Goal: Information Seeking & Learning: Learn about a topic

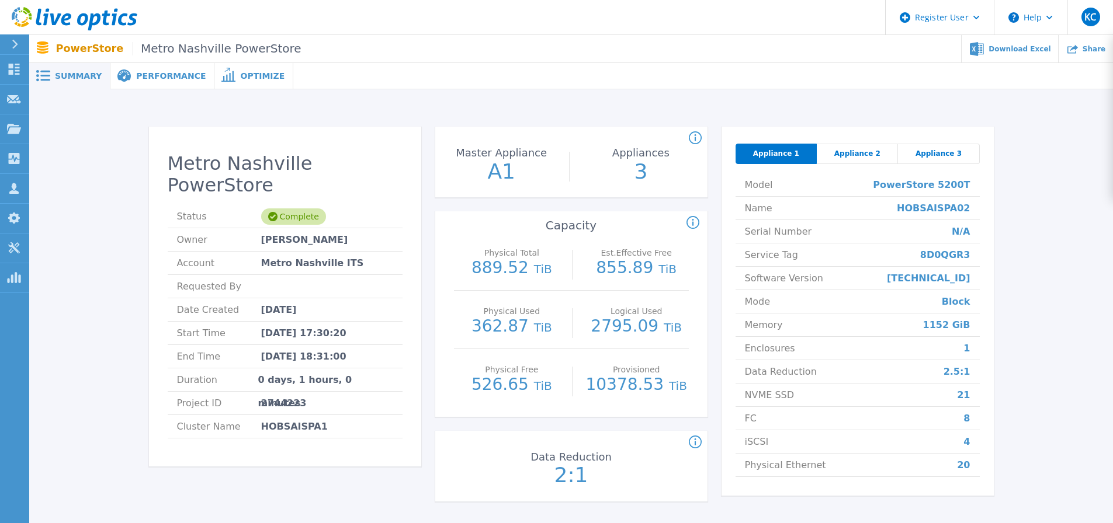
click at [342, 54] on ul "Download Excel Share" at bounding box center [706, 48] width 811 height 27
click at [7, 134] on link "Projects Projects" at bounding box center [14, 129] width 29 height 30
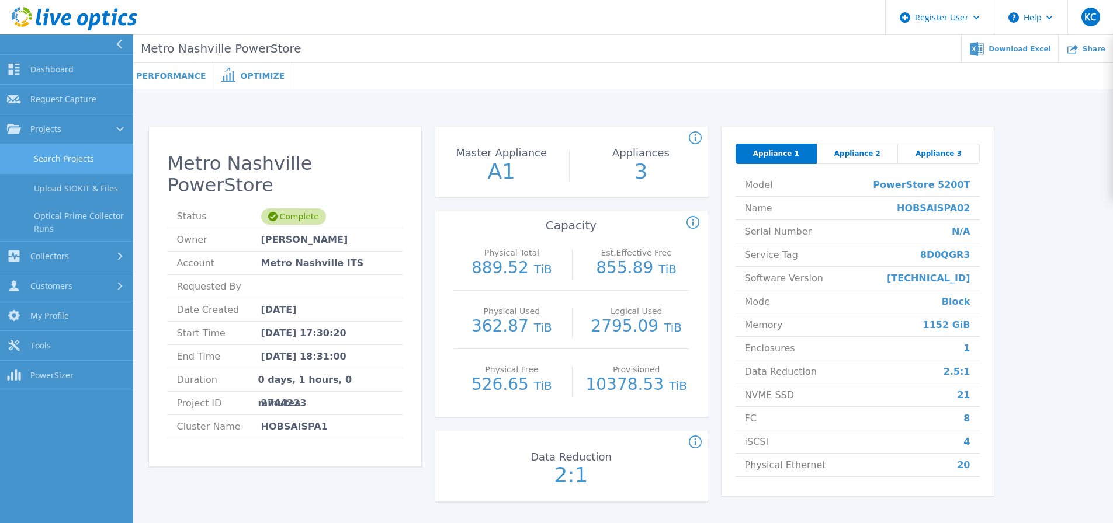
click at [49, 152] on link "Search Projects" at bounding box center [66, 159] width 133 height 30
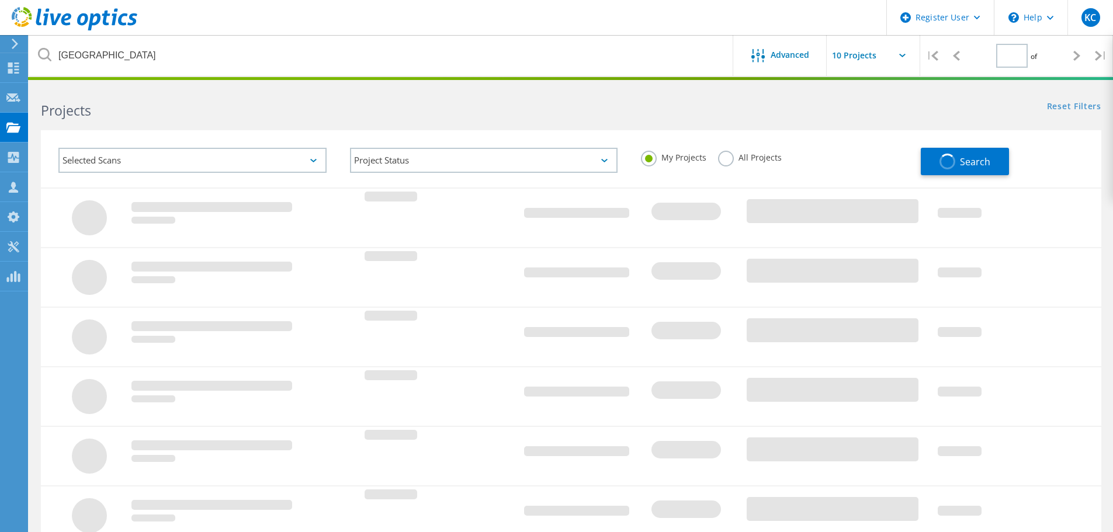
type input "1"
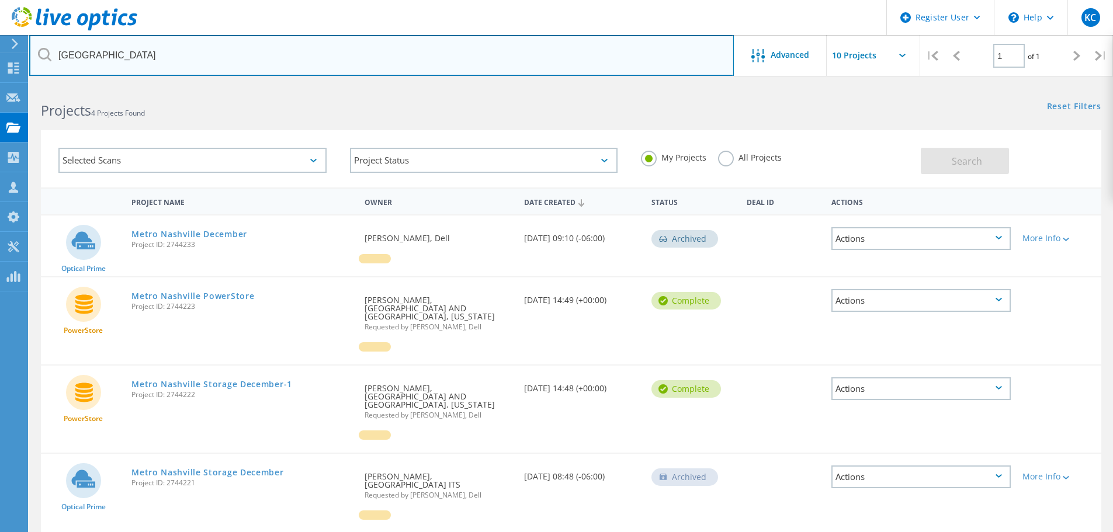
click at [161, 64] on input "nashville" at bounding box center [381, 55] width 704 height 41
drag, startPoint x: 161, startPoint y: 64, endPoint x: -53, endPoint y: 60, distance: 213.8
click at [0, 60] on html "Register User \n Help Explore Helpful Articles Contact Support KC Dell User Ker…" at bounding box center [556, 289] width 1113 height 579
type input "IBML"
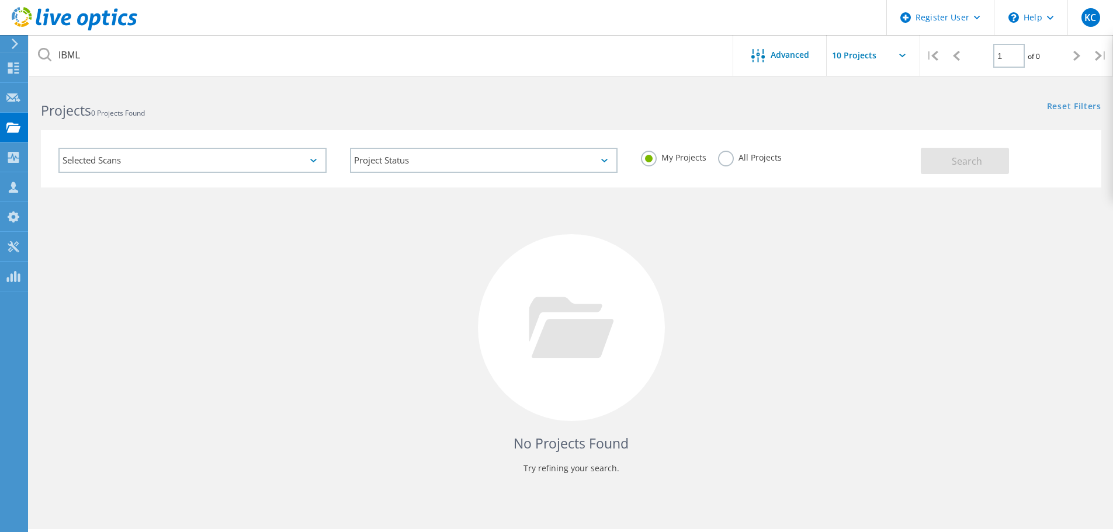
click at [719, 168] on div "My Projects All Projects" at bounding box center [774, 157] width 291 height 43
drag, startPoint x: 722, startPoint y: 164, endPoint x: 728, endPoint y: 161, distance: 6.5
click at [724, 162] on label "All Projects" at bounding box center [750, 156] width 64 height 11
click at [0, 0] on input "All Projects" at bounding box center [0, 0] width 0 height 0
click at [956, 155] on span "Search" at bounding box center [966, 161] width 30 height 13
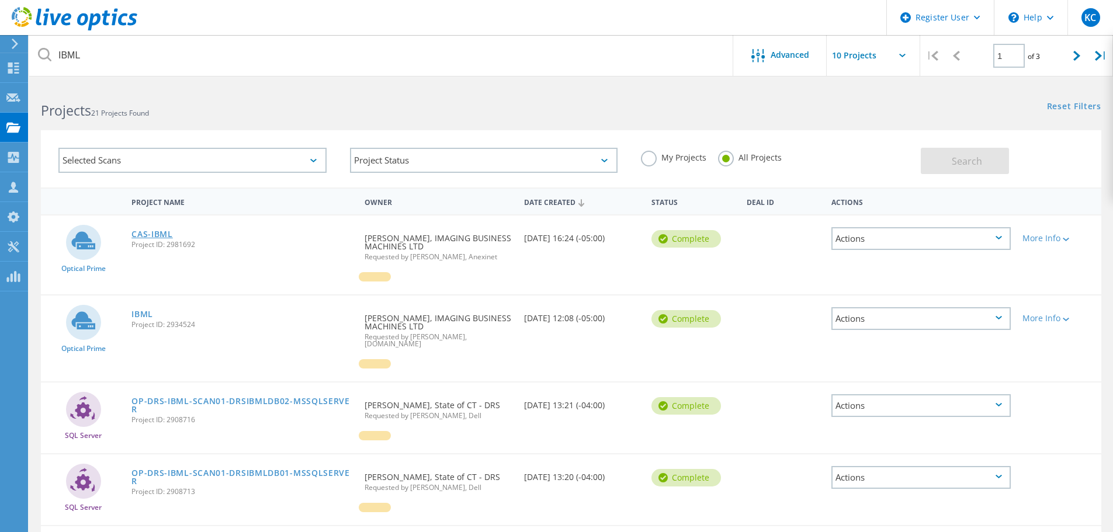
click at [144, 235] on link "CAS-IBML" at bounding box center [151, 234] width 41 height 8
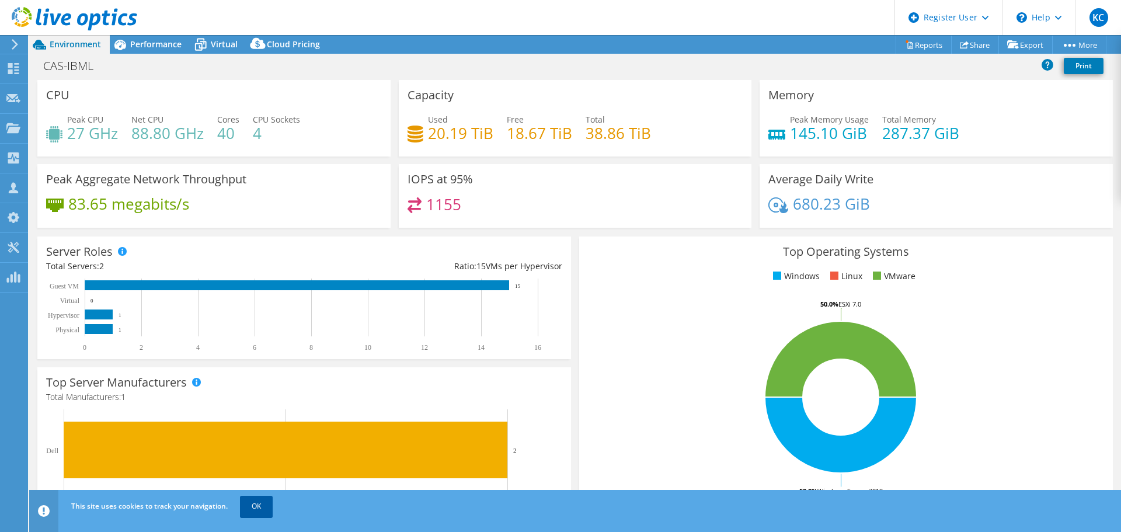
click at [262, 508] on link "OK" at bounding box center [256, 506] width 33 height 21
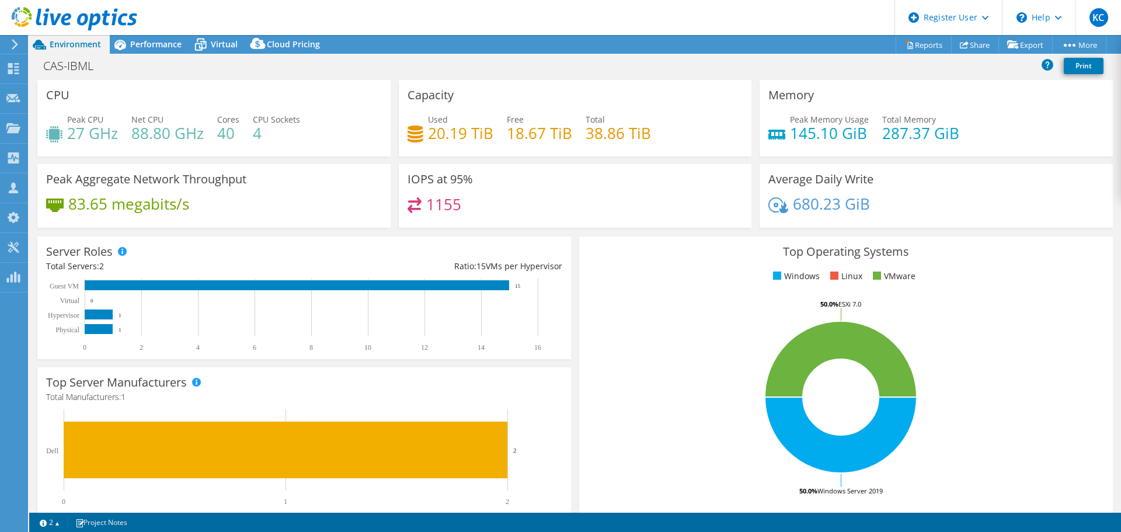
click at [273, 82] on div "CPU Peak CPU 27 GHz Net CPU 88.80 GHz Cores 40 CPU Sockets 4" at bounding box center [213, 118] width 353 height 77
click at [117, 37] on div at bounding box center [68, 19] width 137 height 39
click at [132, 40] on span "Performance" at bounding box center [155, 44] width 51 height 11
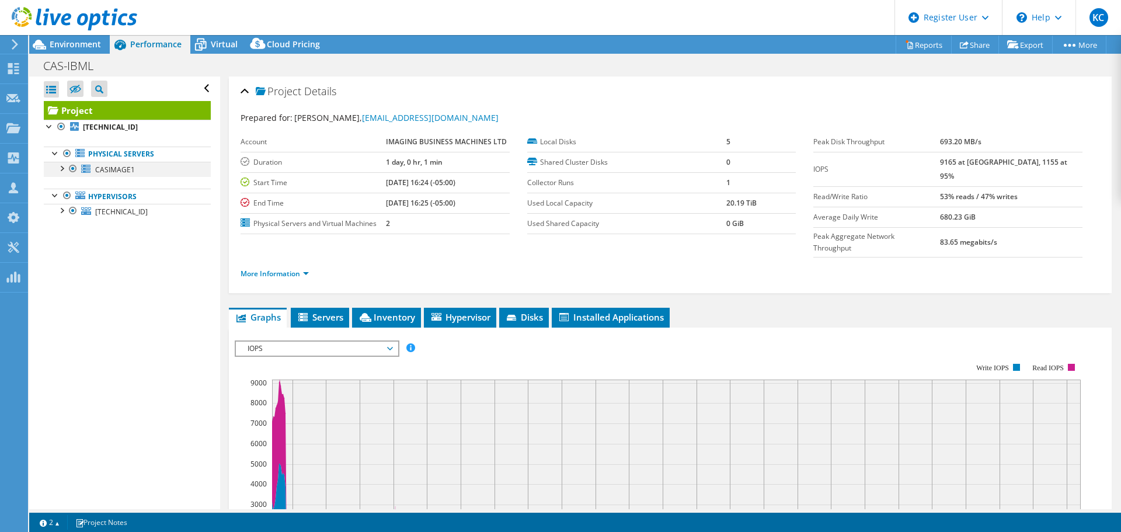
click at [64, 167] on div at bounding box center [61, 168] width 12 height 12
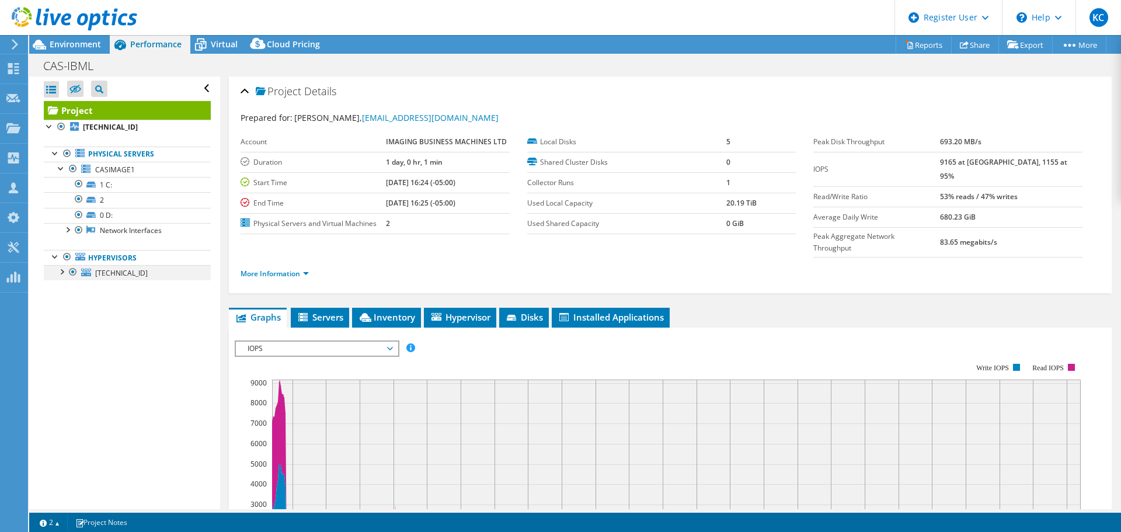
click at [62, 268] on div at bounding box center [61, 271] width 12 height 12
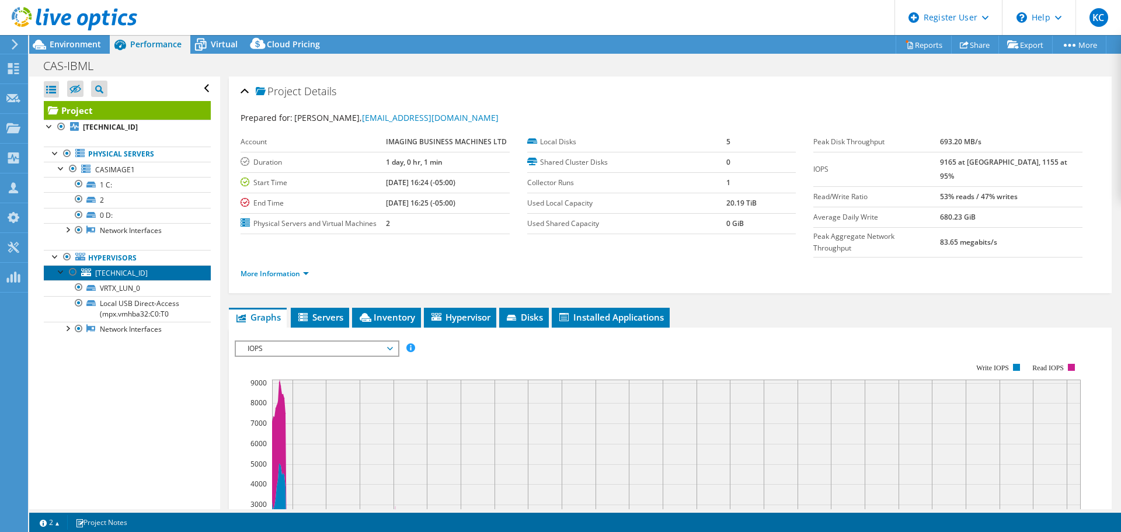
click at [92, 271] on link "172.16.24.100" at bounding box center [127, 272] width 167 height 15
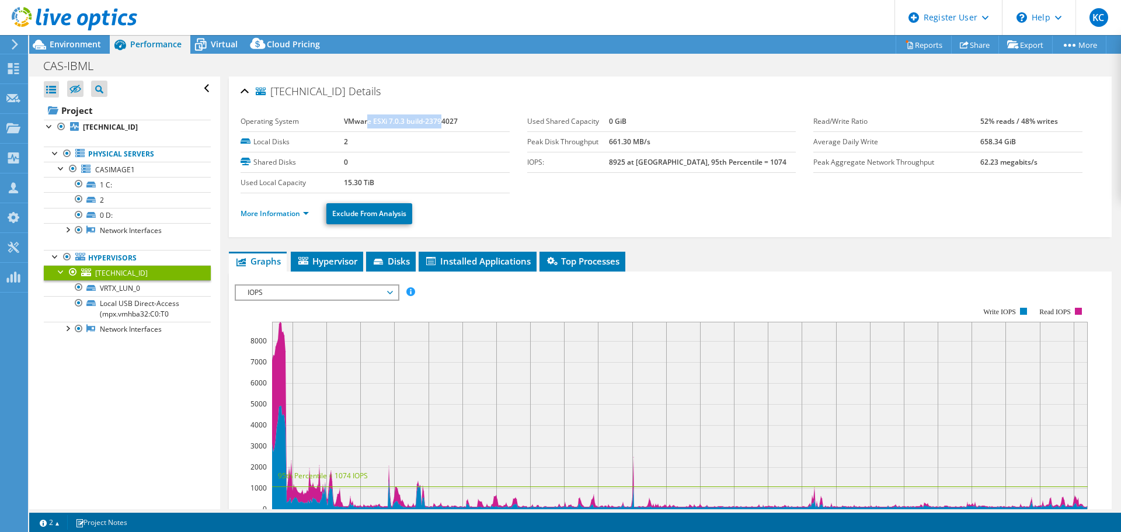
drag, startPoint x: 365, startPoint y: 124, endPoint x: 442, endPoint y: 121, distance: 77.2
click at [442, 121] on b "VMware ESXi 7.0.3 build-23794027" at bounding box center [401, 121] width 114 height 10
click at [464, 107] on div "Operating System VMware ESXi 7.0.3 build-23794027 Local Disks 2 Shared Disks 0 …" at bounding box center [671, 170] width 860 height 130
click at [69, 325] on div at bounding box center [67, 328] width 12 height 12
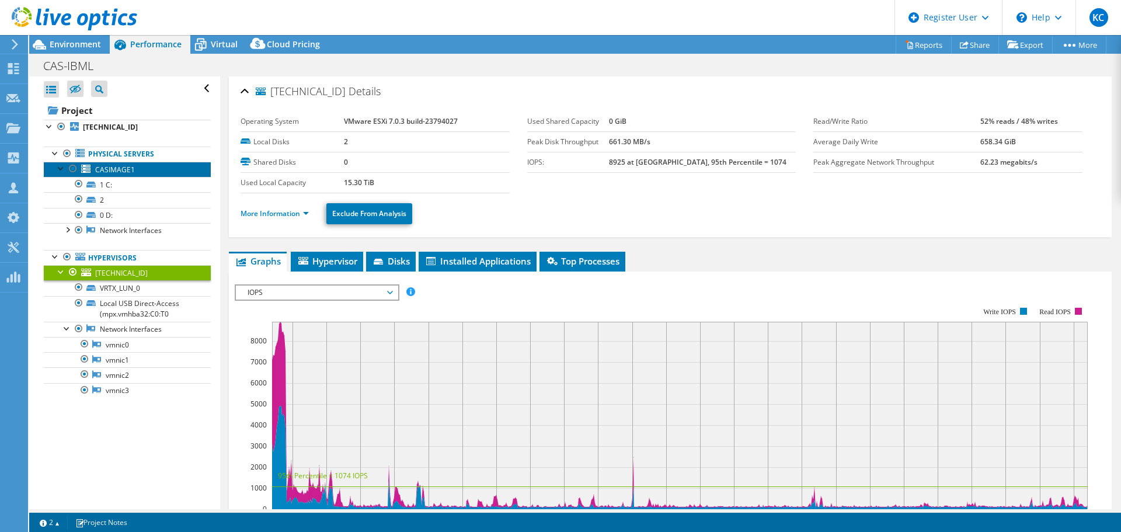
click at [103, 170] on span "CASIMAGE1" at bounding box center [115, 170] width 40 height 10
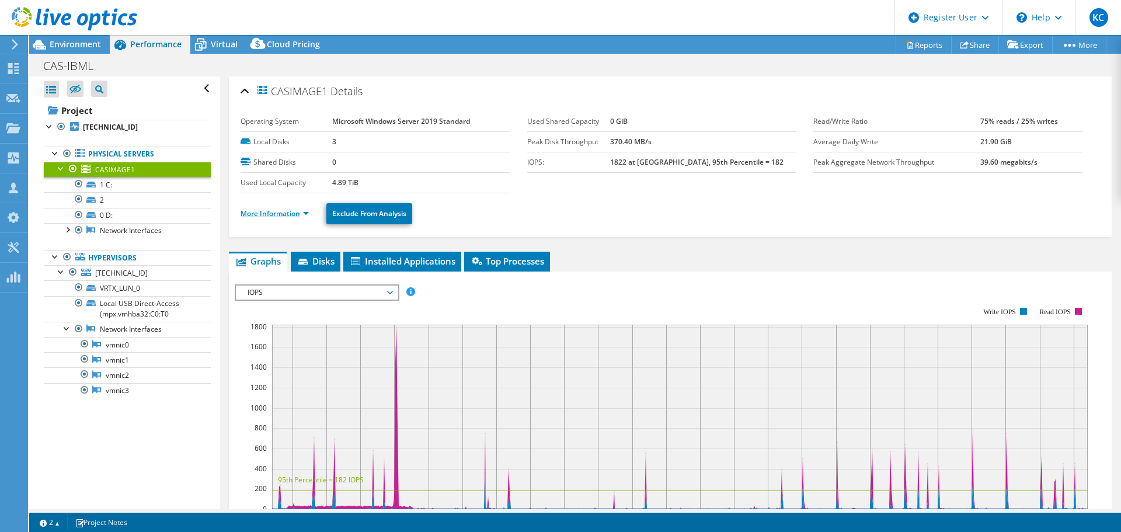
click at [282, 211] on link "More Information" at bounding box center [275, 214] width 68 height 10
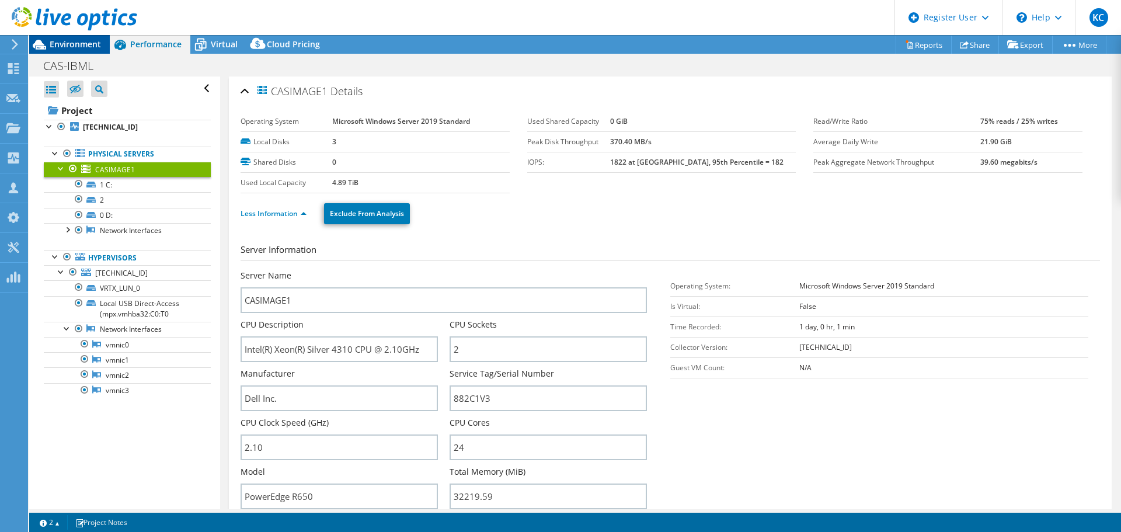
click at [90, 46] on span "Environment" at bounding box center [75, 44] width 51 height 11
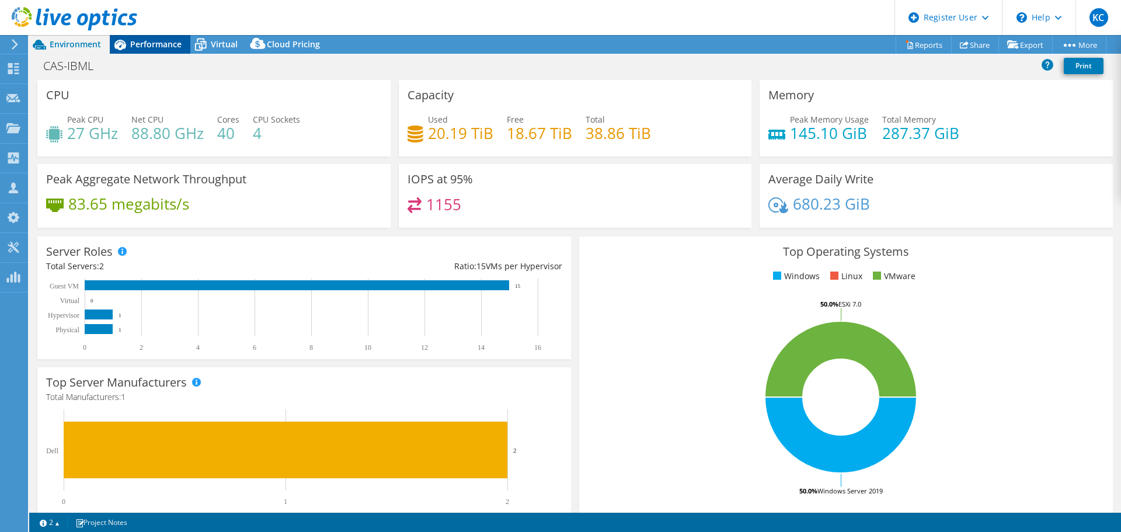
click at [158, 46] on span "Performance" at bounding box center [155, 44] width 51 height 11
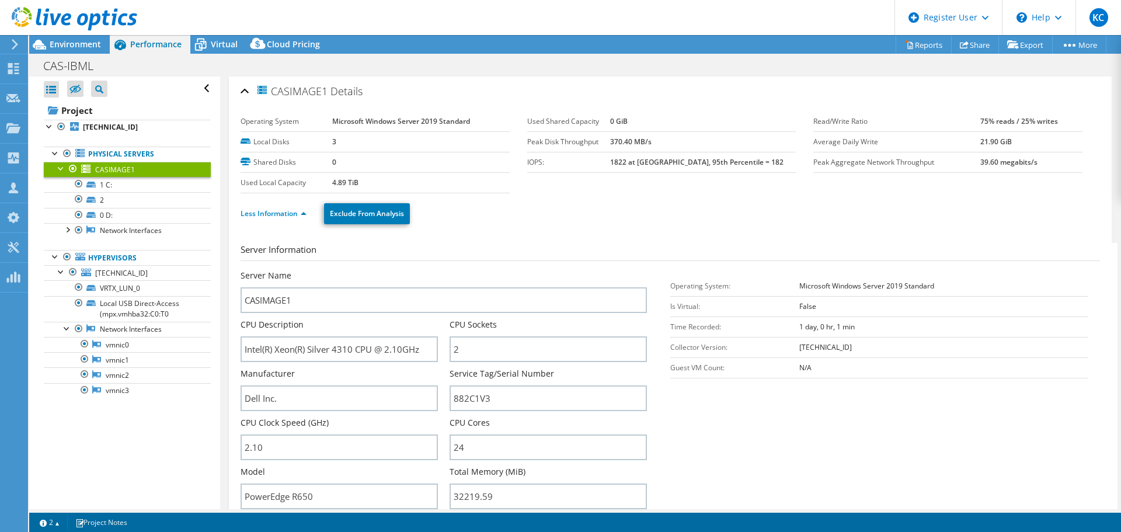
click at [133, 64] on div "CAS-IBML Print" at bounding box center [575, 66] width 1092 height 22
drag, startPoint x: 283, startPoint y: 62, endPoint x: 202, endPoint y: 51, distance: 81.9
click at [202, 51] on div "Project Actions Project Actions Reports Share Export vSAN ReadyNode Sizer" at bounding box center [575, 283] width 1092 height 497
click at [192, 61] on div "CAS-IBML Print" at bounding box center [575, 66] width 1092 height 22
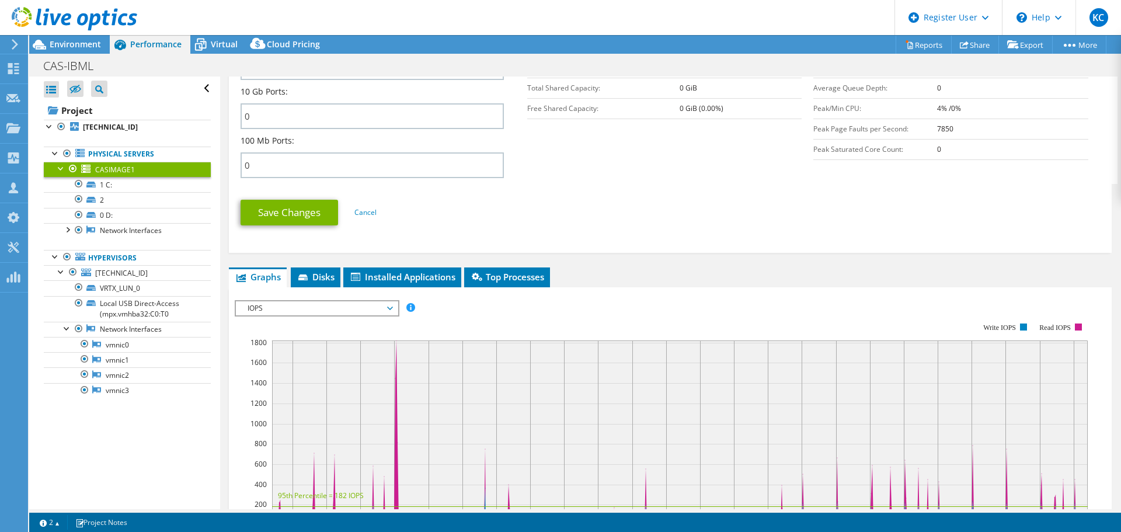
scroll to position [350, 0]
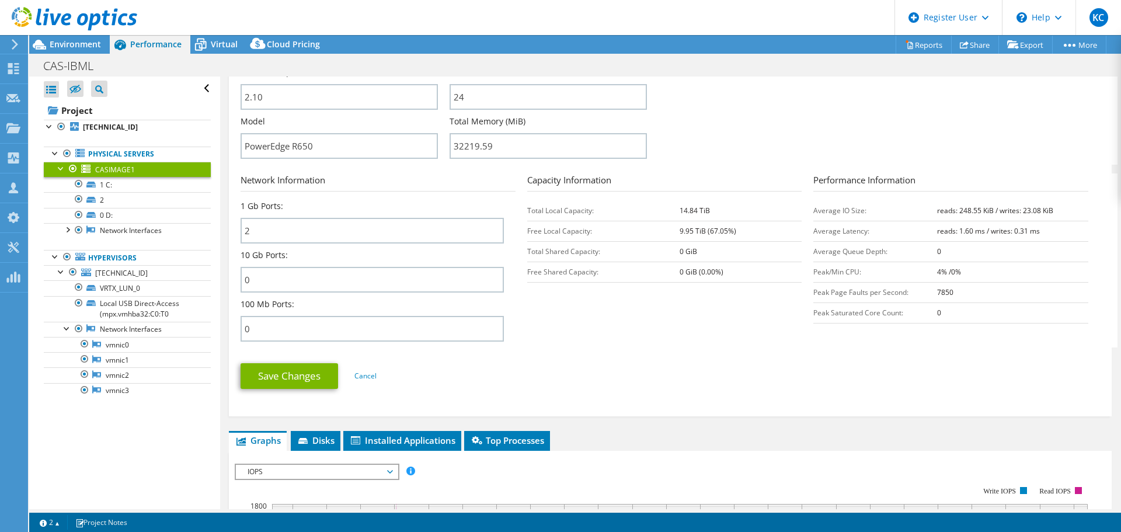
drag, startPoint x: 621, startPoint y: 239, endPoint x: 688, endPoint y: 223, distance: 69.0
click at [693, 242] on tbody "Total Local Capacity: 14.84 TiB Free Local Capacity: 9.95 TiB (67.05%) Total Sh…" at bounding box center [664, 241] width 275 height 82
click at [682, 187] on h3 "Capacity Information" at bounding box center [664, 182] width 275 height 18
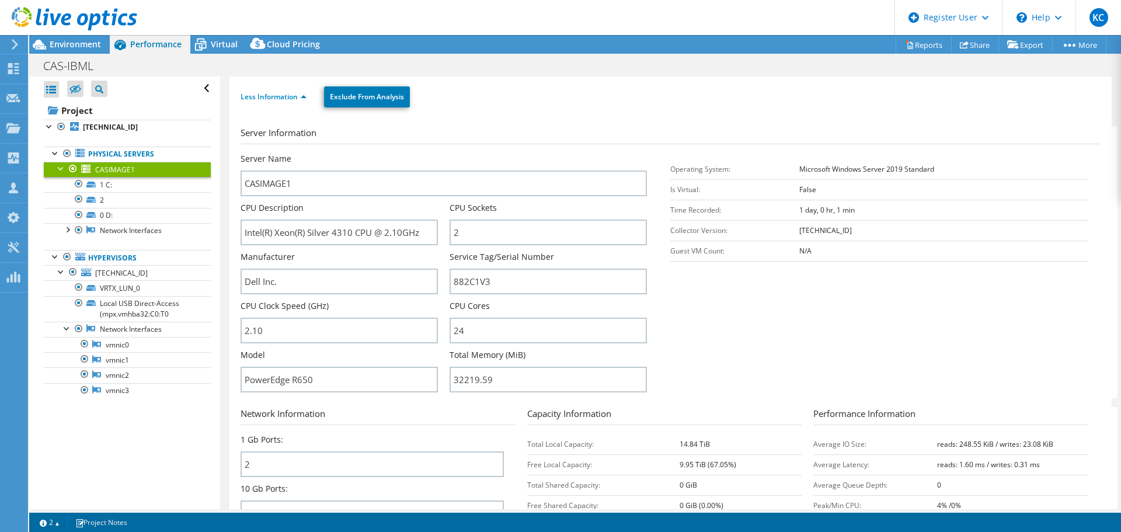
click at [553, 134] on h3 "Server Information" at bounding box center [671, 135] width 860 height 18
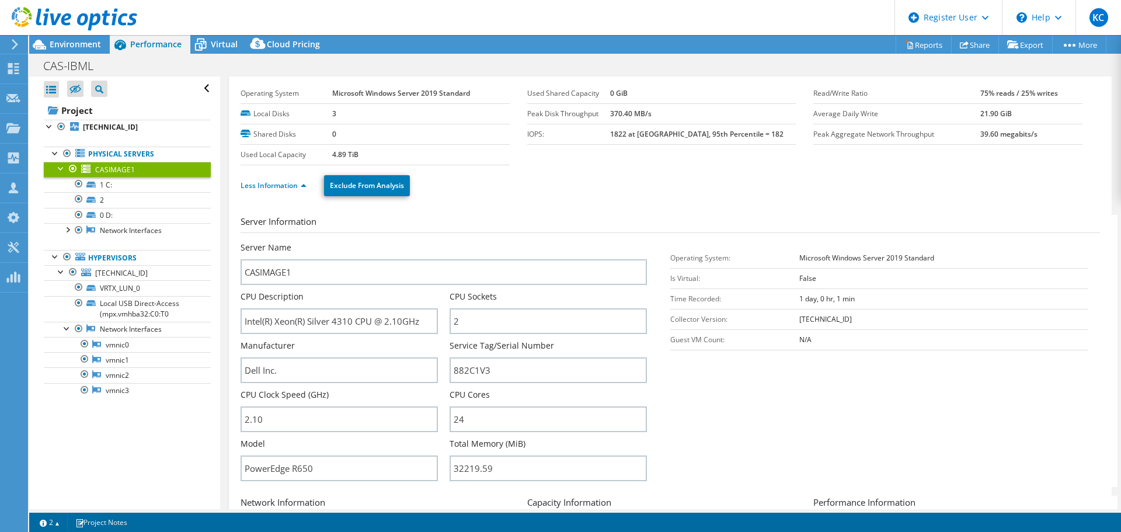
scroll to position [0, 0]
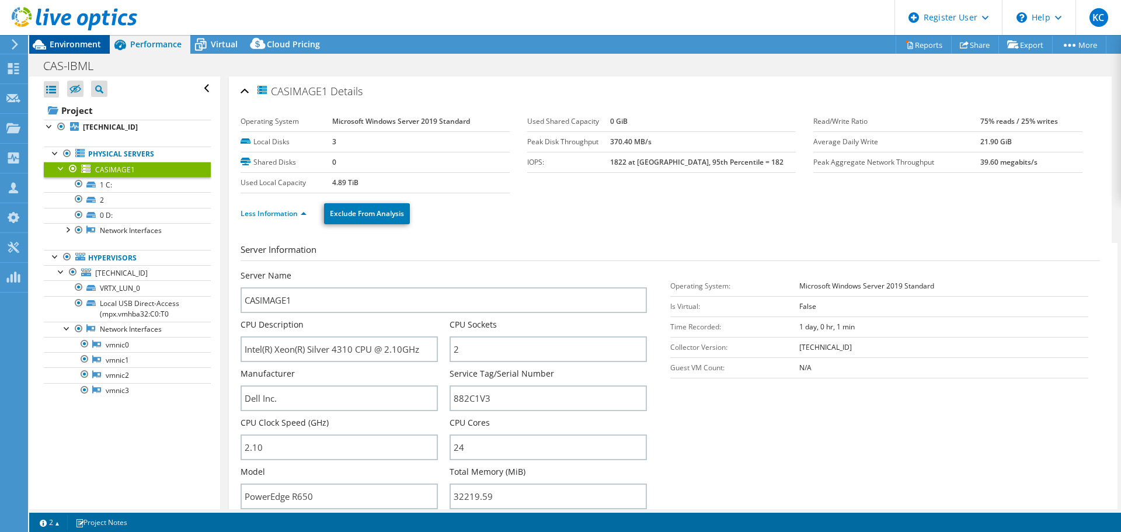
click at [98, 49] on span "Environment" at bounding box center [75, 44] width 51 height 11
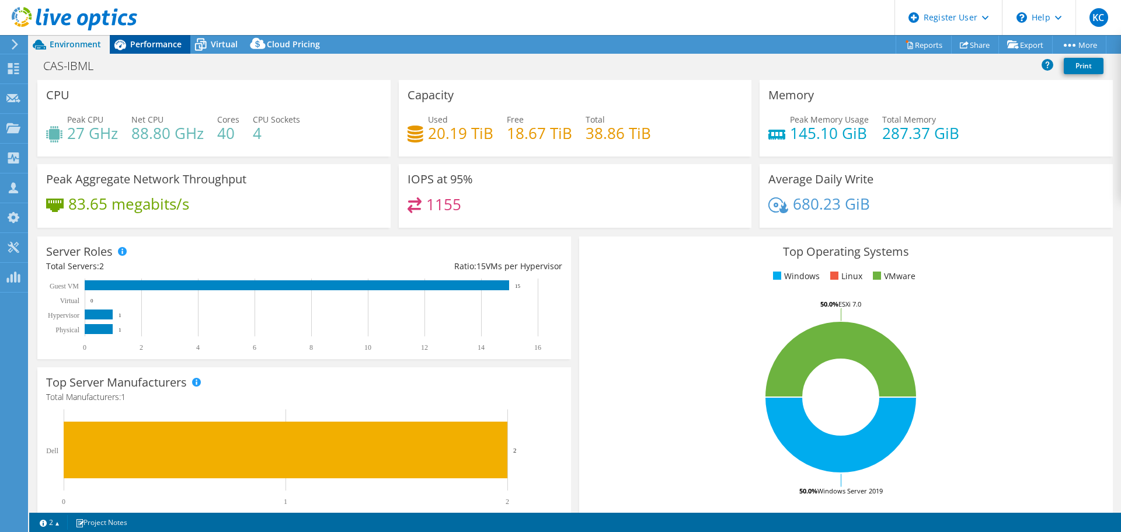
click at [129, 44] on icon at bounding box center [120, 44] width 20 height 20
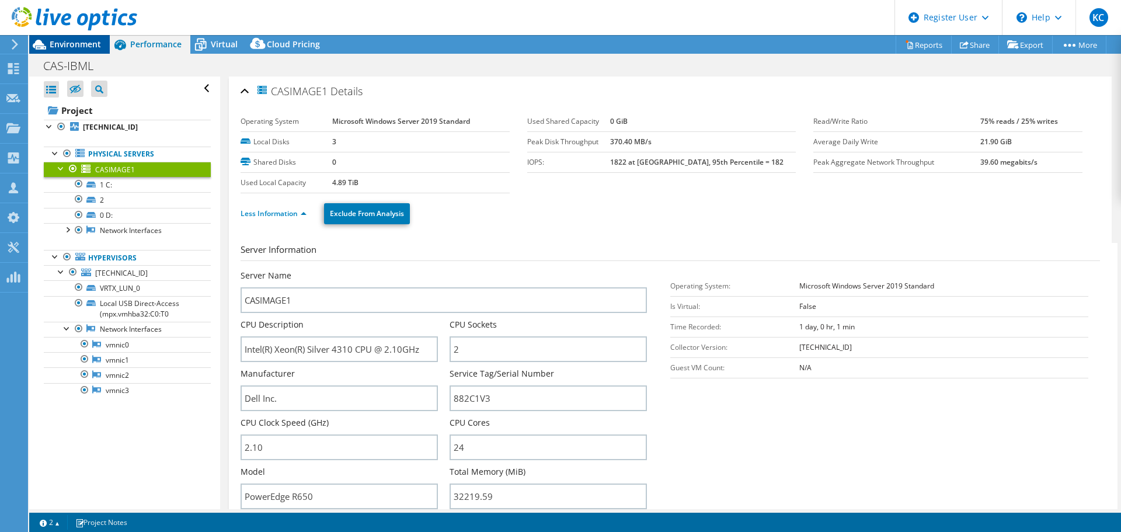
click at [100, 43] on span "Environment" at bounding box center [75, 44] width 51 height 11
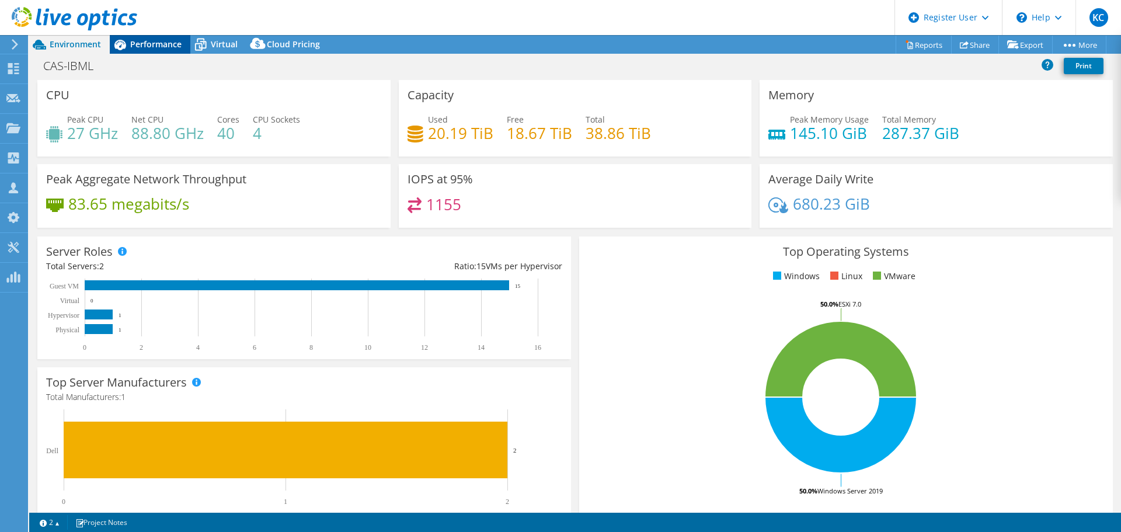
click at [137, 46] on span "Performance" at bounding box center [155, 44] width 51 height 11
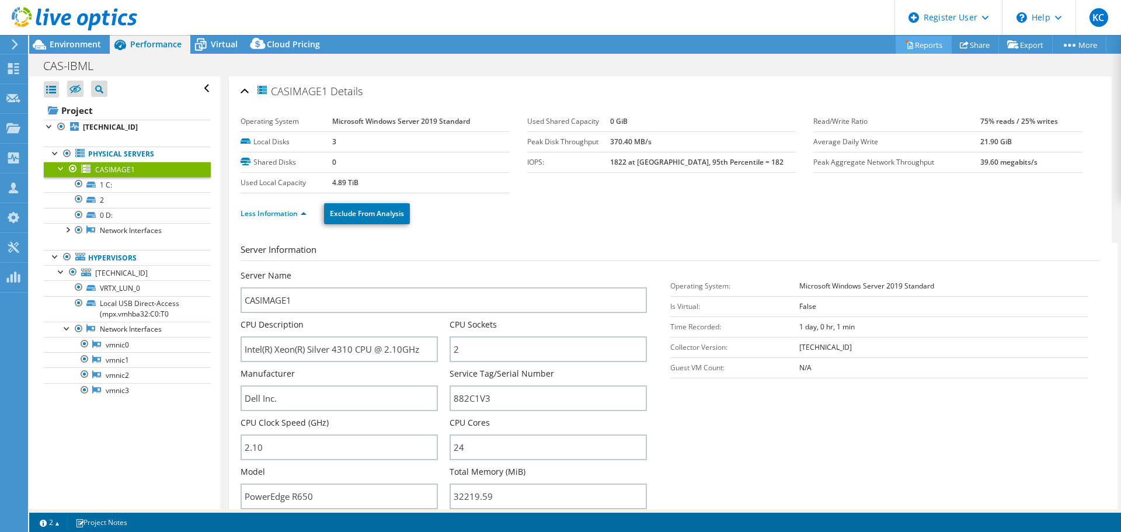
click at [926, 44] on link "Reports" at bounding box center [924, 45] width 56 height 18
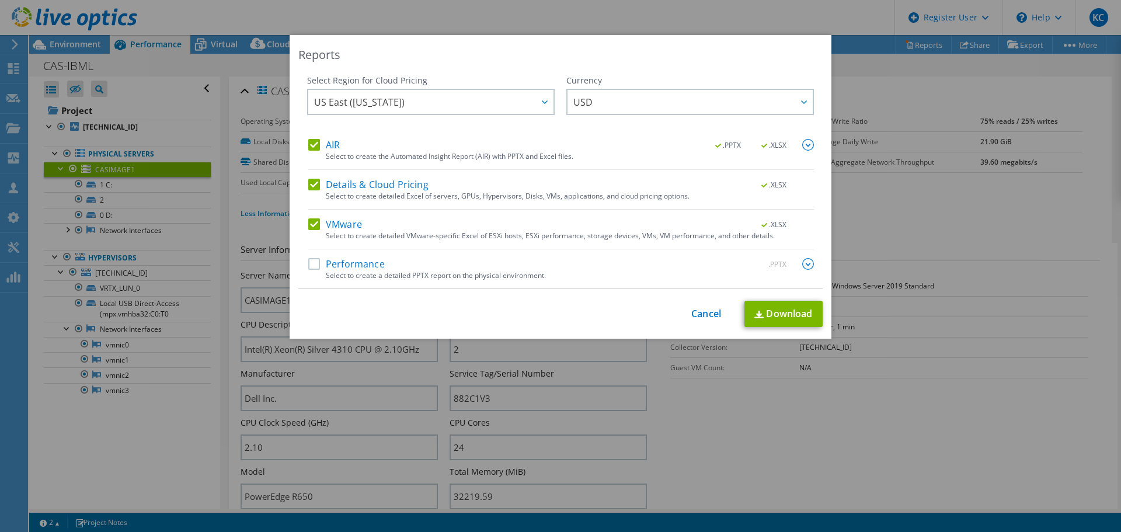
click at [311, 146] on label "AIR" at bounding box center [324, 145] width 32 height 12
click at [0, 0] on input "AIR" at bounding box center [0, 0] width 0 height 0
click at [313, 182] on label "Details & Cloud Pricing" at bounding box center [368, 185] width 120 height 12
click at [0, 0] on input "Details & Cloud Pricing" at bounding box center [0, 0] width 0 height 0
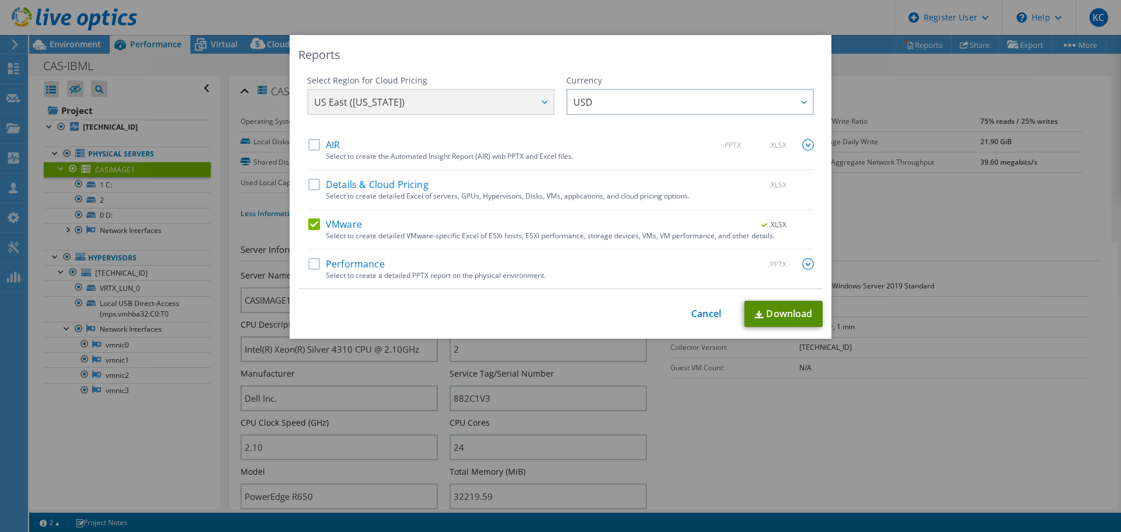
click at [780, 311] on link "Download" at bounding box center [784, 314] width 78 height 26
click at [711, 314] on link "Cancel" at bounding box center [707, 313] width 30 height 11
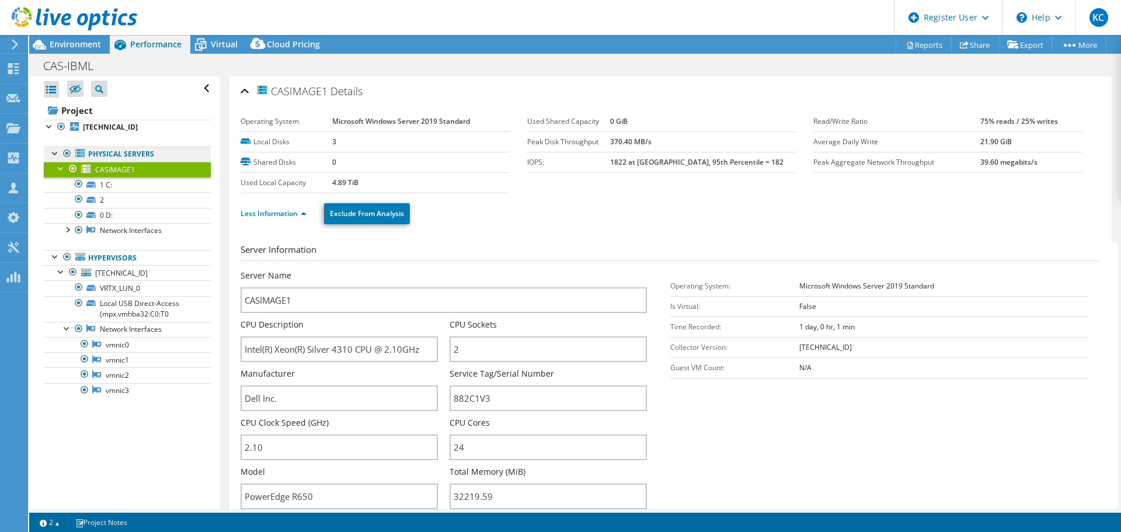
click at [127, 151] on link "Physical Servers" at bounding box center [127, 154] width 167 height 15
drag, startPoint x: 327, startPoint y: 122, endPoint x: 477, endPoint y: 126, distance: 149.6
click at [441, 126] on tr "Operating System Microsoft Windows Server 2019 Standard" at bounding box center [375, 122] width 269 height 20
click at [537, 133] on td "Peak Disk Throughput" at bounding box center [568, 141] width 83 height 20
click at [294, 209] on link "Less Information" at bounding box center [274, 214] width 66 height 10
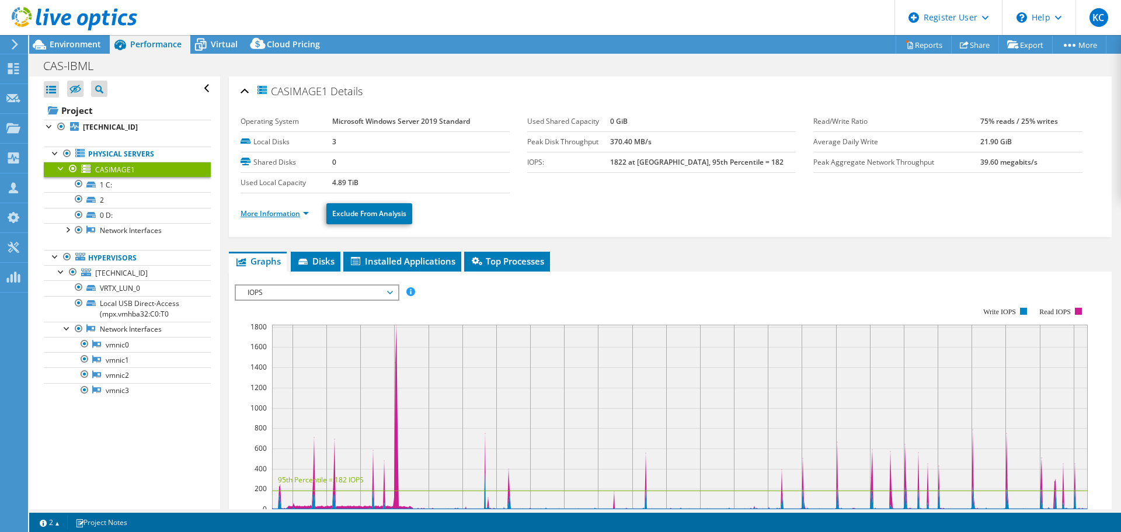
click at [297, 210] on link "More Information" at bounding box center [275, 214] width 68 height 10
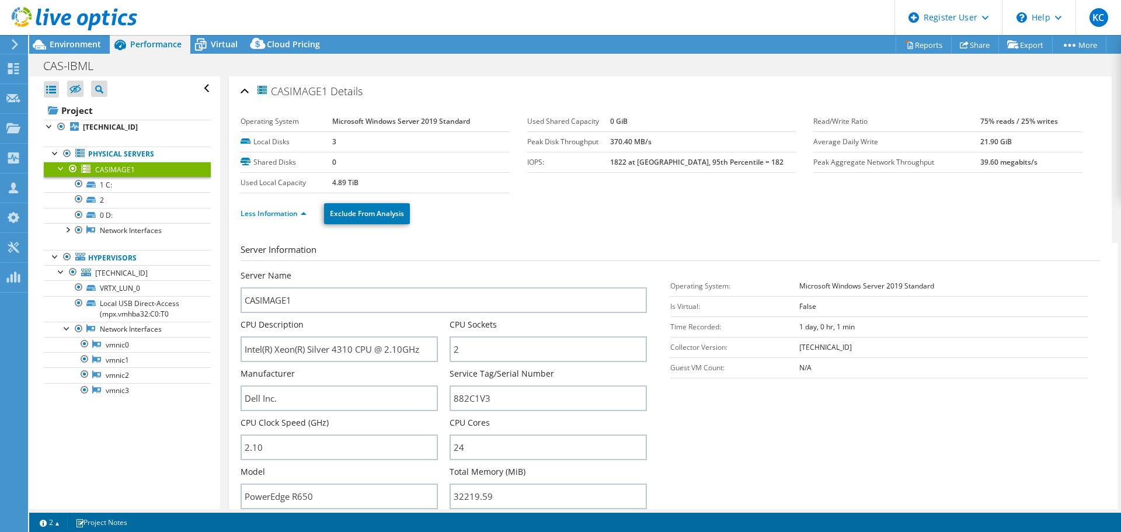
drag, startPoint x: 362, startPoint y: 181, endPoint x: 328, endPoint y: 187, distance: 33.8
click at [328, 187] on tr "Used Local Capacity 4.89 TiB" at bounding box center [375, 182] width 269 height 20
click at [403, 178] on td "4.89 TiB" at bounding box center [421, 182] width 178 height 20
click at [664, 150] on td "370.40 MB/s" at bounding box center [703, 141] width 186 height 20
click at [530, 109] on div "Operating System Microsoft Windows Server 2019 Standard Local Disks 3 Shared Di…" at bounding box center [671, 434] width 860 height 659
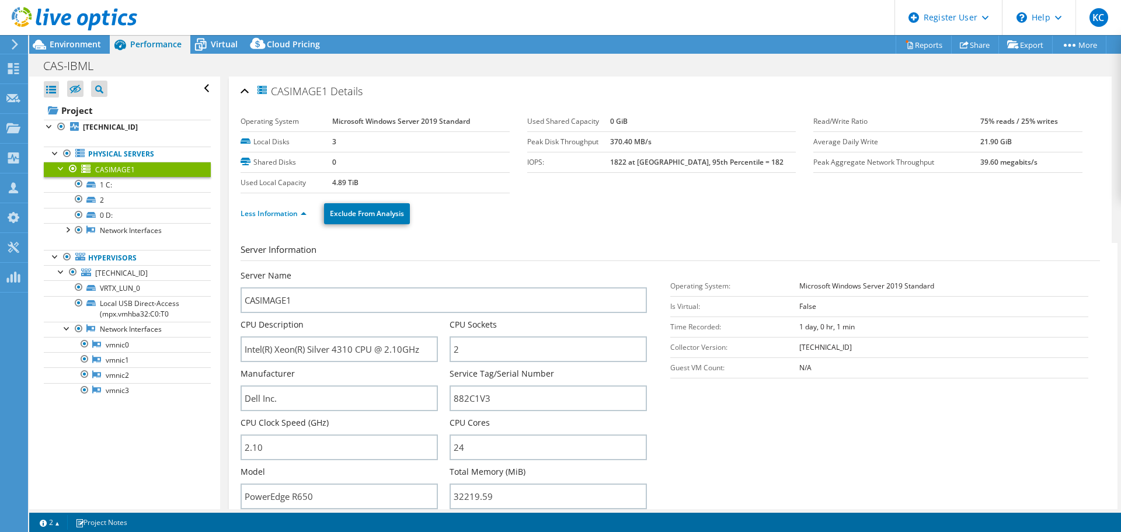
drag, startPoint x: 249, startPoint y: 85, endPoint x: 237, endPoint y: 64, distance: 24.1
click at [237, 64] on div "CAS-IBML Print" at bounding box center [575, 66] width 1092 height 22
click at [191, 70] on div "CAS-IBML Print" at bounding box center [575, 66] width 1092 height 22
click at [842, 91] on div "CASIMAGE1 Details" at bounding box center [671, 91] width 860 height 25
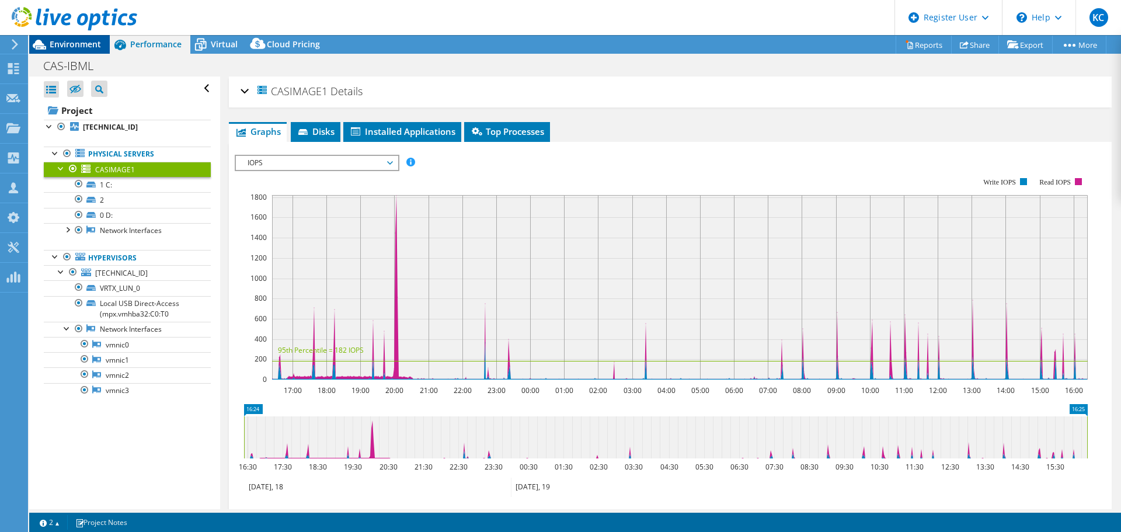
click at [88, 43] on span "Environment" at bounding box center [75, 44] width 51 height 11
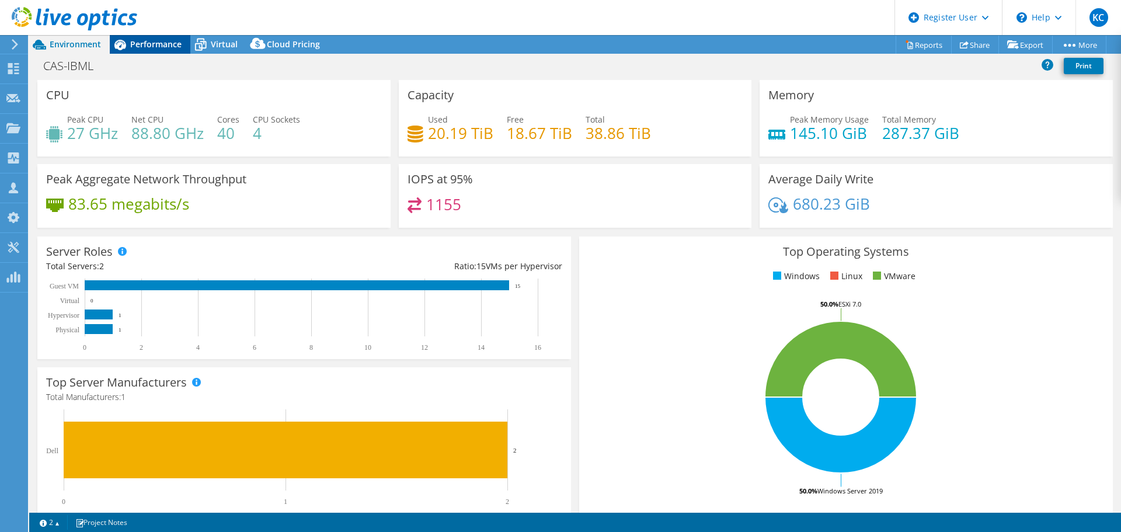
click at [150, 45] on span "Performance" at bounding box center [155, 44] width 51 height 11
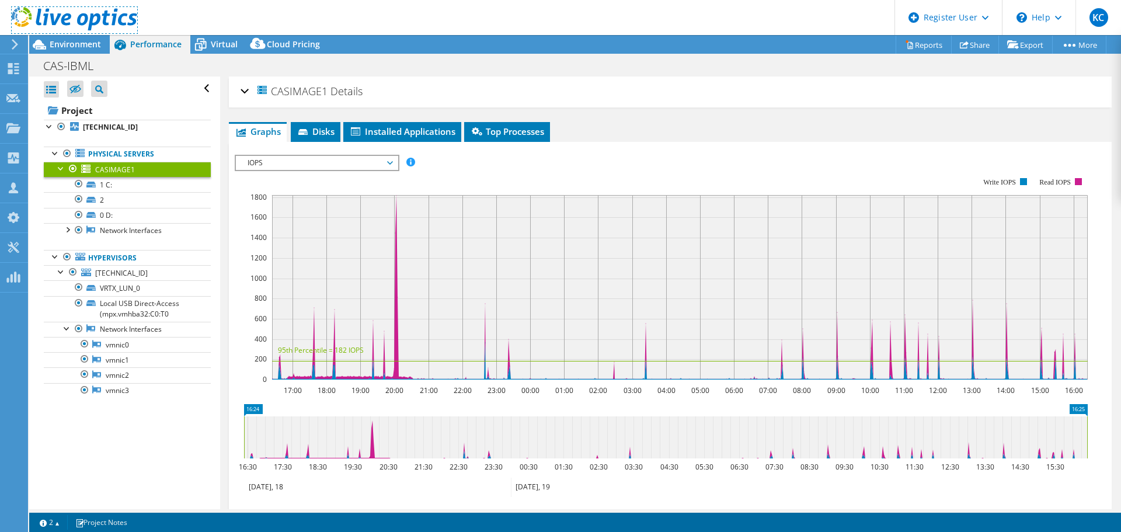
click at [68, 32] on link at bounding box center [75, 28] width 126 height 10
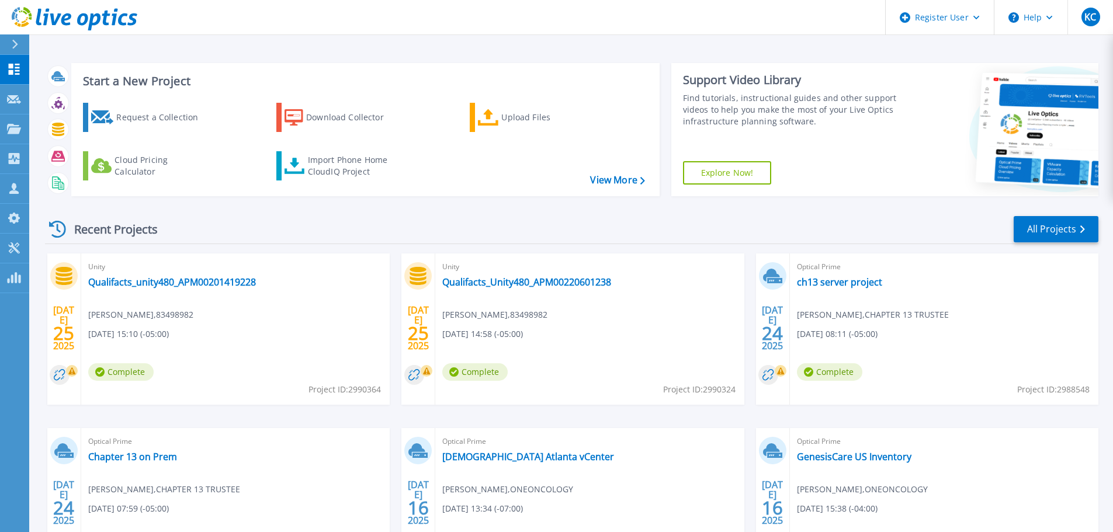
drag, startPoint x: 322, startPoint y: 268, endPoint x: 320, endPoint y: 256, distance: 12.4
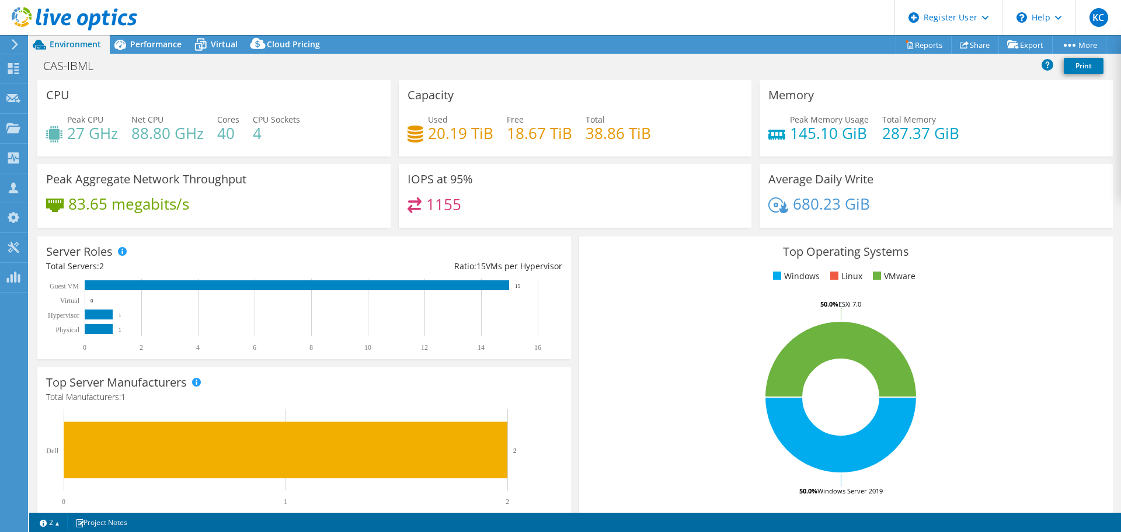
click at [176, 68] on div "CAS-IBML Print" at bounding box center [575, 66] width 1092 height 22
click at [134, 48] on span "Performance" at bounding box center [155, 44] width 51 height 11
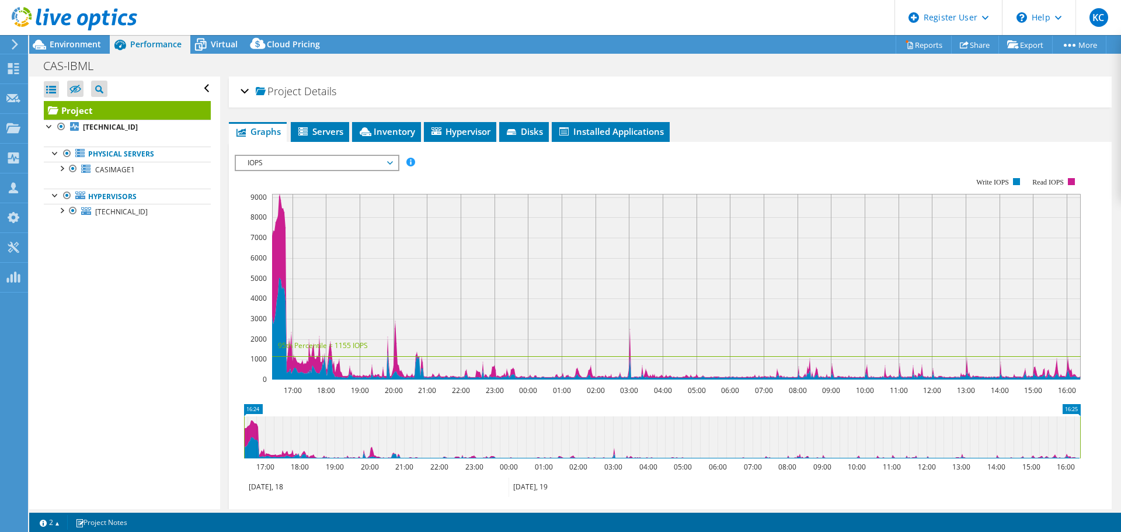
click at [260, 85] on h2 "Project Details" at bounding box center [289, 90] width 96 height 23
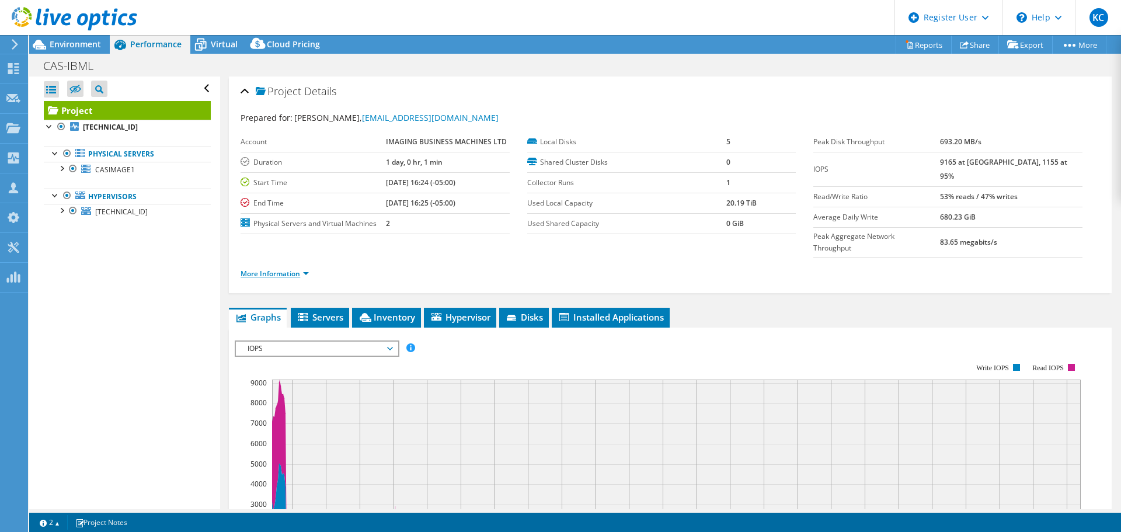
click at [301, 269] on link "More Information" at bounding box center [275, 274] width 68 height 10
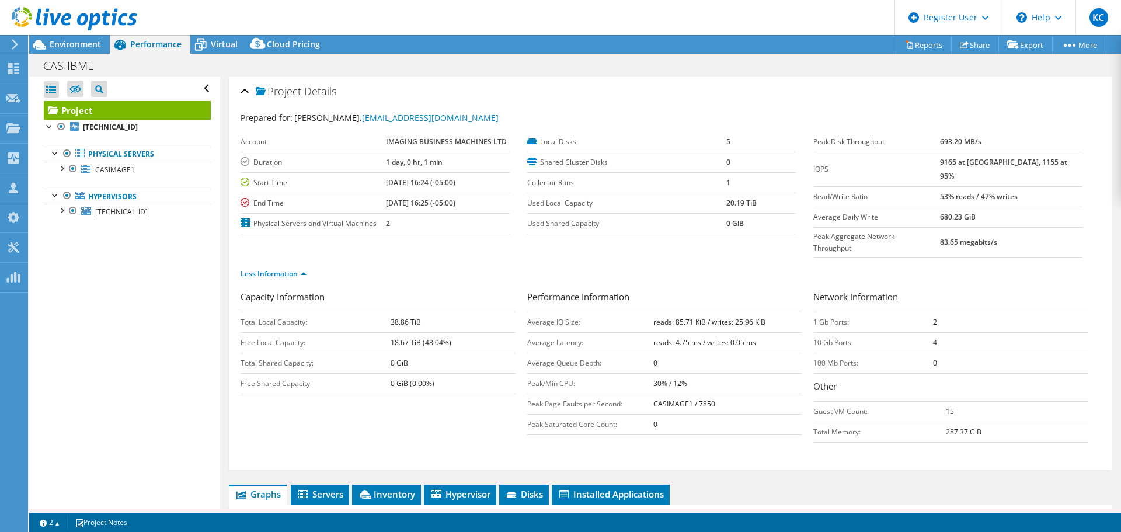
click at [51, 34] on div at bounding box center [68, 19] width 137 height 39
click at [58, 45] on span "Environment" at bounding box center [75, 44] width 51 height 11
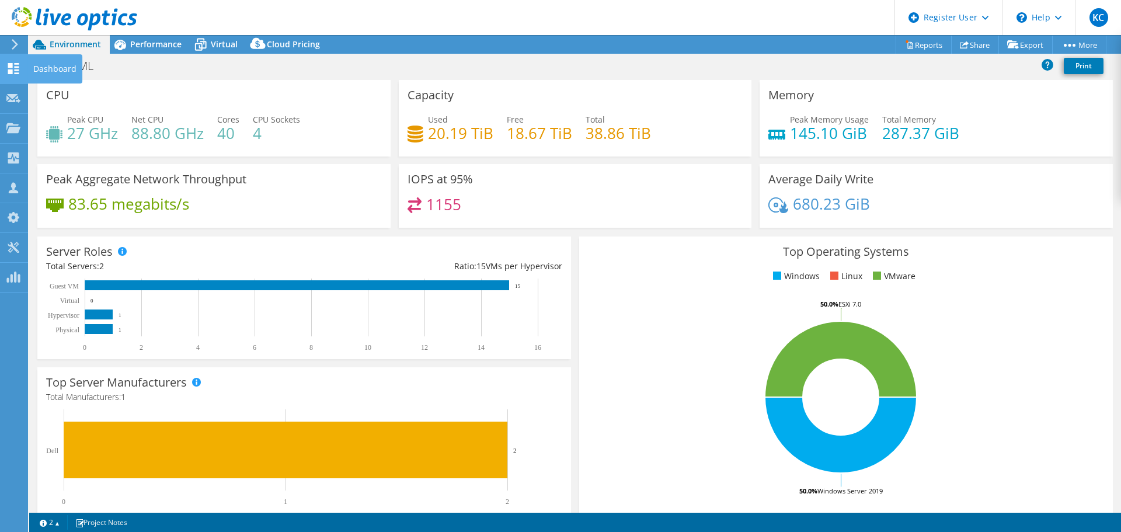
click at [16, 67] on use at bounding box center [13, 68] width 11 height 11
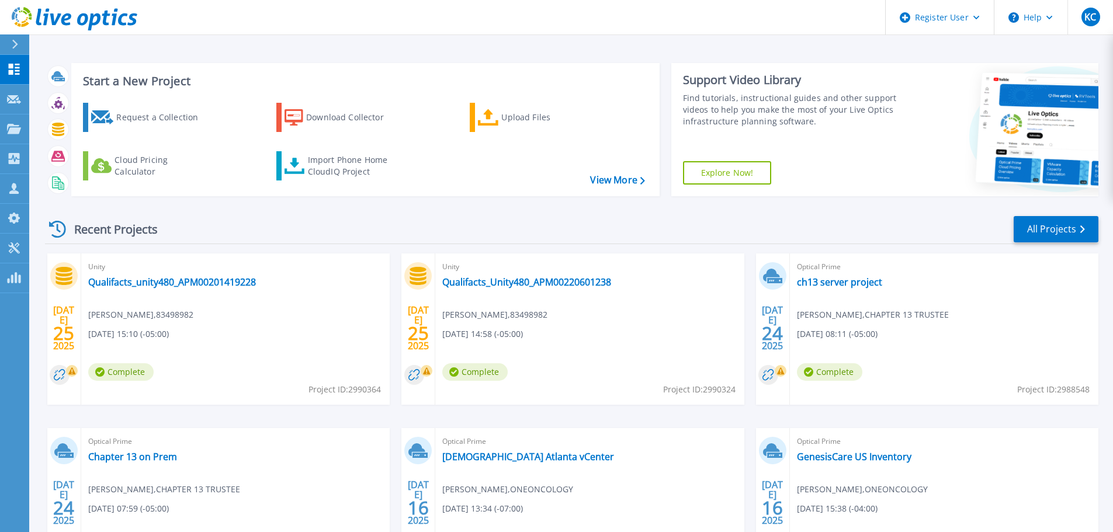
click at [303, 58] on div "Start a New Project Request a Collection Download Collector Upload Files Cloud …" at bounding box center [571, 130] width 1053 height 152
click at [312, 47] on div "Start a New Project Request a Collection Download Collector Upload Files Cloud …" at bounding box center [570, 306] width 1083 height 612
click at [499, 61] on div "Start a New Project Request a Collection Download Collector Upload Files Cloud …" at bounding box center [571, 130] width 1053 height 152
click at [423, 82] on h3 "Start a New Project" at bounding box center [363, 81] width 561 height 13
click at [414, 45] on div "Start a New Project Request a Collection Download Collector Upload Files Cloud …" at bounding box center [570, 306] width 1083 height 612
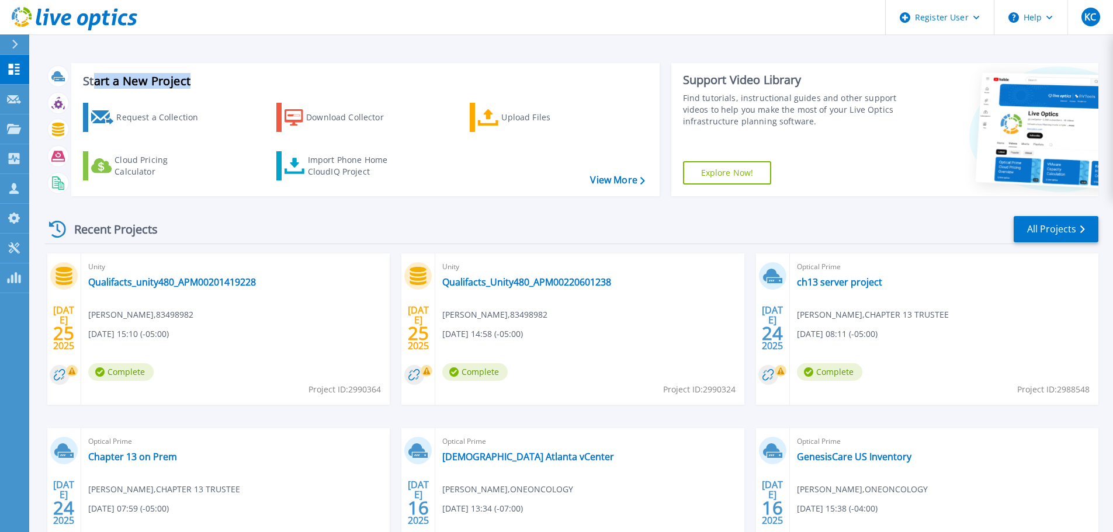
drag, startPoint x: 287, startPoint y: 37, endPoint x: 96, endPoint y: 39, distance: 190.4
click at [96, 39] on div "Start a New Project Request a Collection Download Collector Upload Files Cloud …" at bounding box center [570, 306] width 1083 height 612
click at [97, 37] on div "Start a New Project Request a Collection Download Collector Upload Files Cloud …" at bounding box center [570, 306] width 1083 height 612
click at [19, 134] on icon at bounding box center [14, 129] width 14 height 10
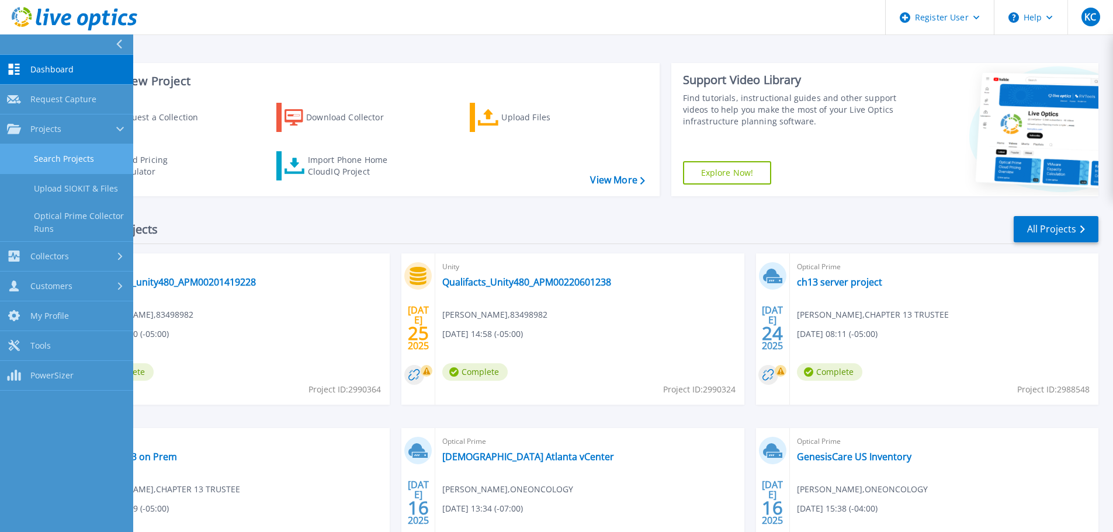
click at [60, 161] on link "Search Projects" at bounding box center [66, 159] width 133 height 30
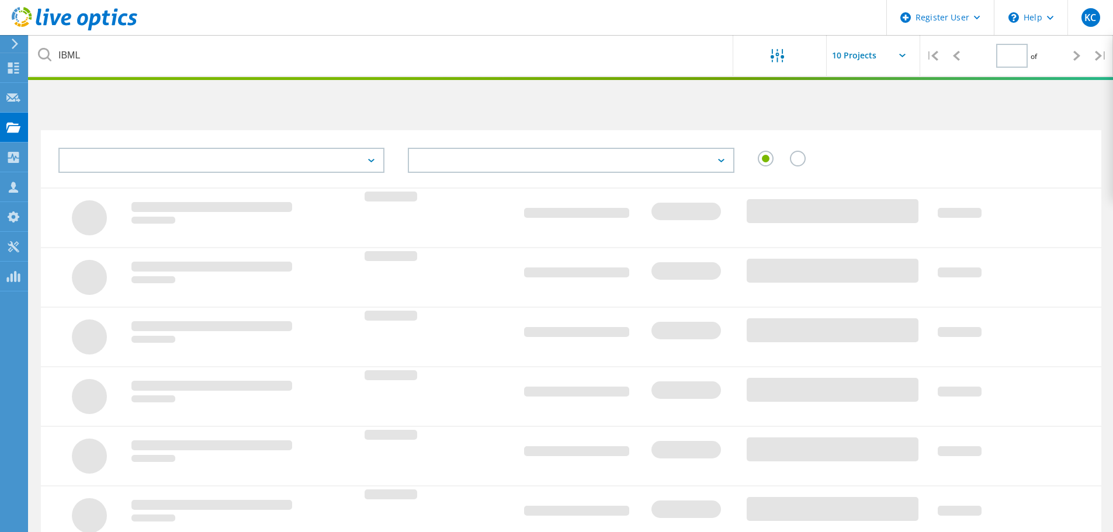
type input "1"
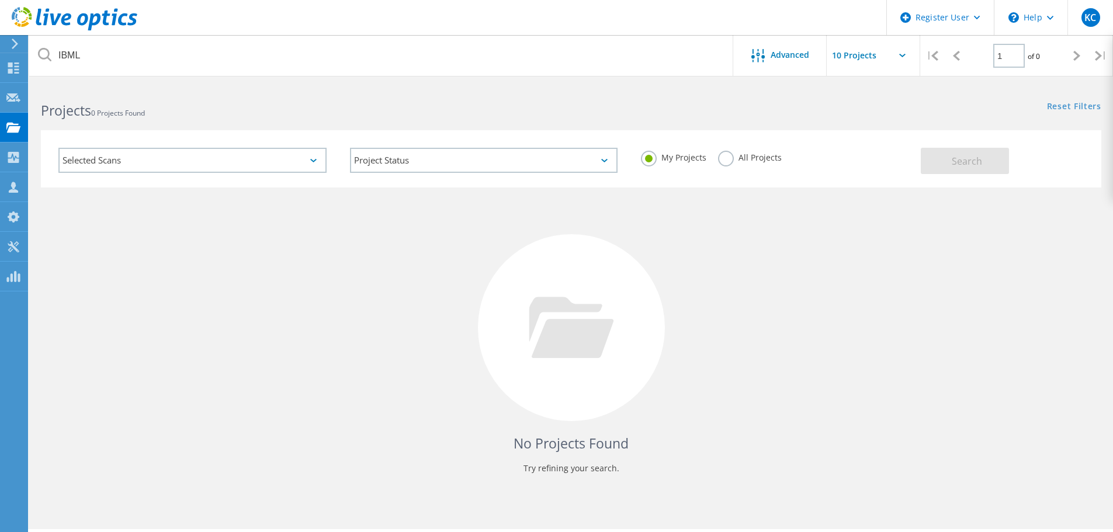
click at [731, 161] on label "All Projects" at bounding box center [750, 156] width 64 height 11
click at [0, 0] on input "All Projects" at bounding box center [0, 0] width 0 height 0
click at [934, 161] on button "Search" at bounding box center [965, 161] width 88 height 26
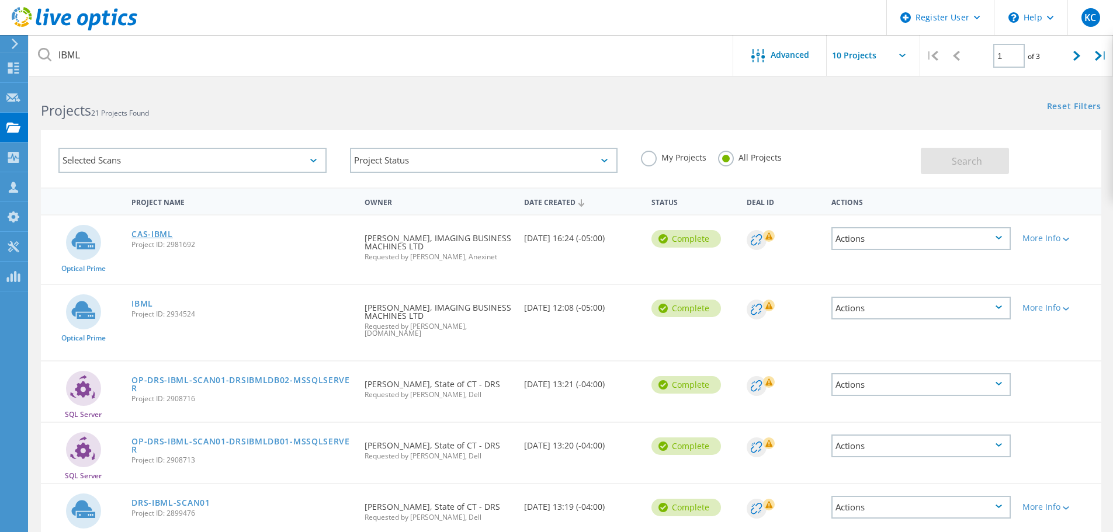
click at [154, 231] on link "CAS-IBML" at bounding box center [151, 234] width 41 height 8
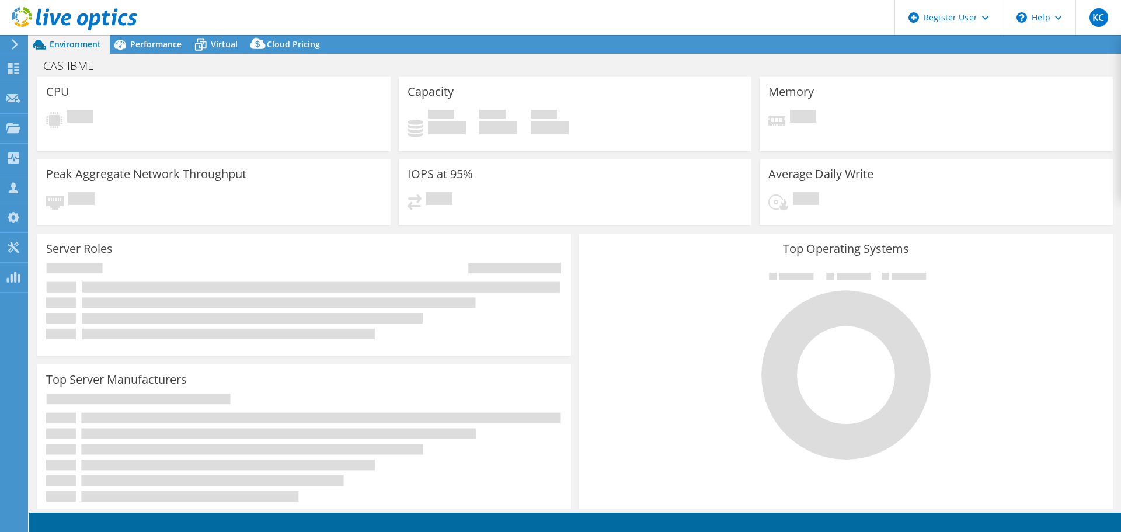
select select "USD"
